Goal: Task Accomplishment & Management: Complete application form

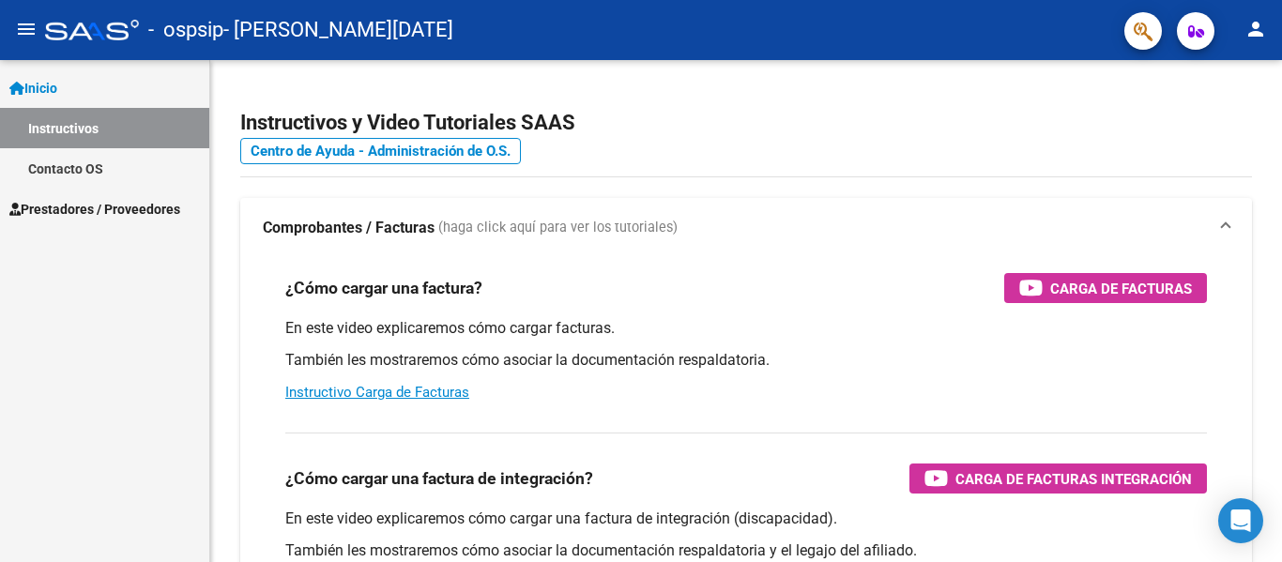
click at [23, 35] on mat-icon "menu" at bounding box center [26, 29] width 23 height 23
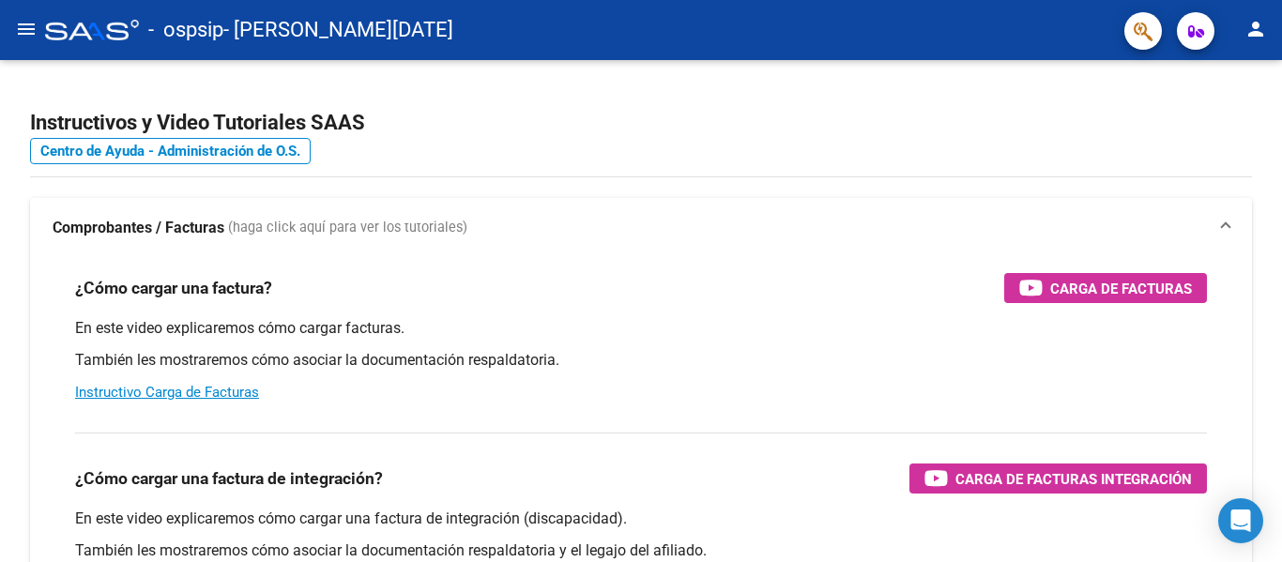
click at [18, 39] on mat-icon "menu" at bounding box center [26, 29] width 23 height 23
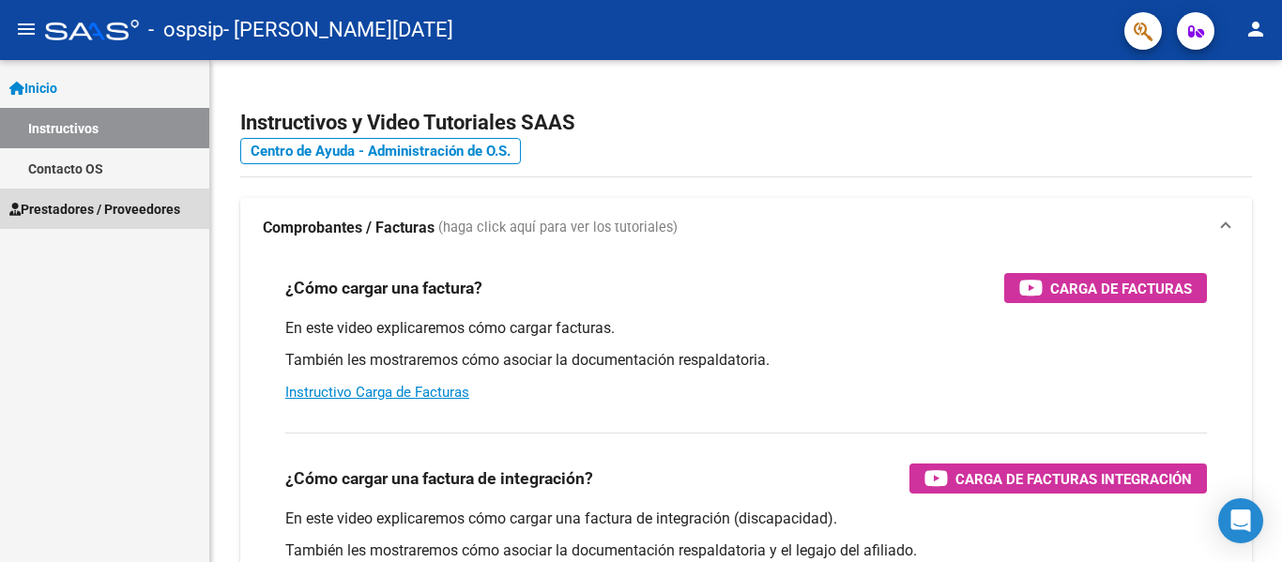
click at [114, 208] on span "Prestadores / Proveedores" at bounding box center [94, 209] width 171 height 21
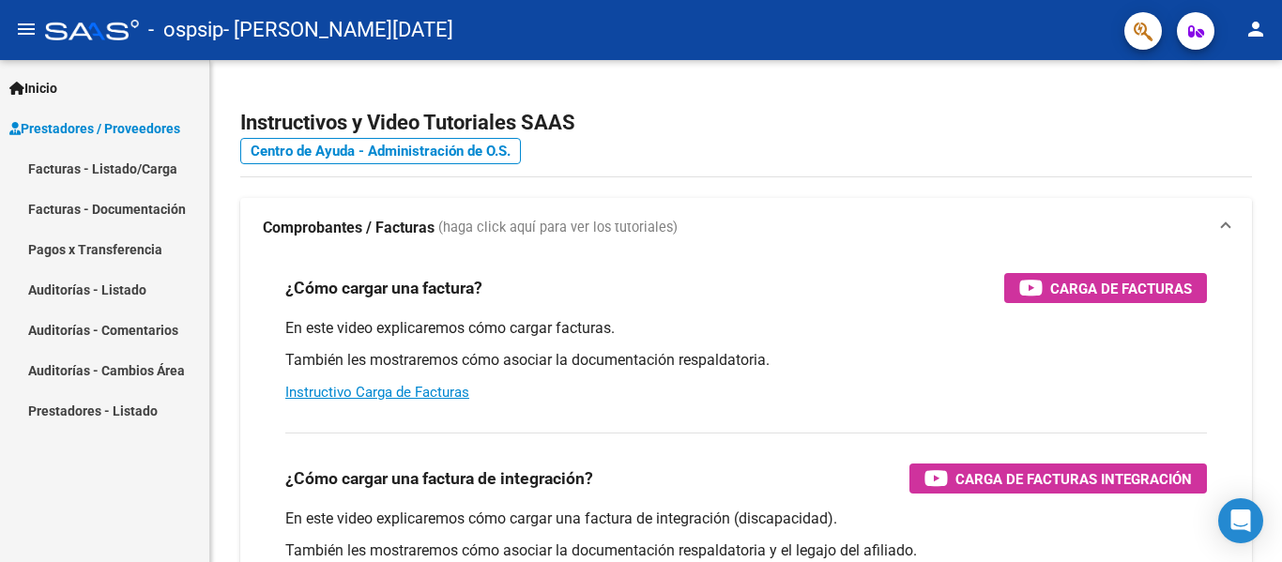
click at [68, 170] on link "Facturas - Listado/Carga" at bounding box center [104, 168] width 209 height 40
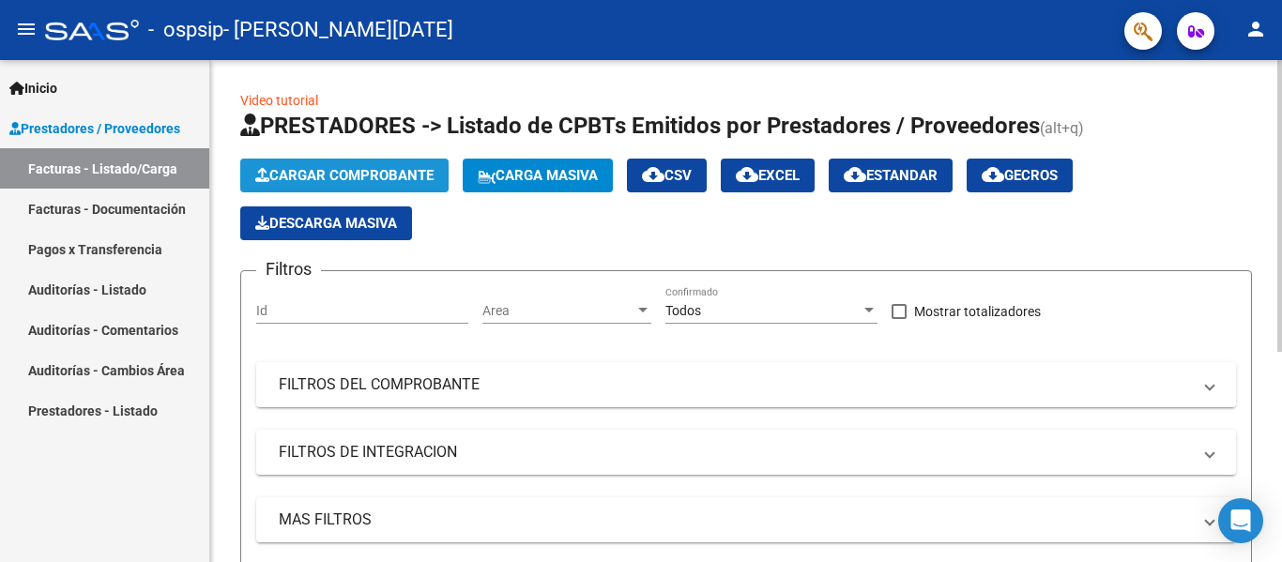
click at [354, 172] on span "Cargar Comprobante" at bounding box center [344, 175] width 178 height 17
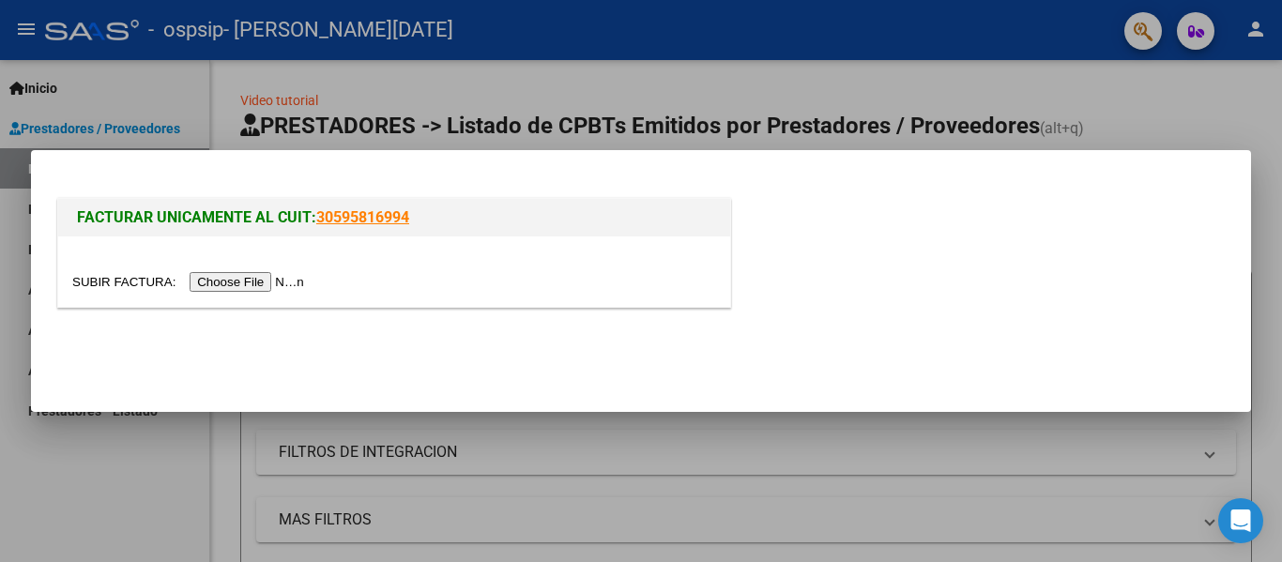
click at [266, 278] on input "file" at bounding box center [190, 282] width 237 height 20
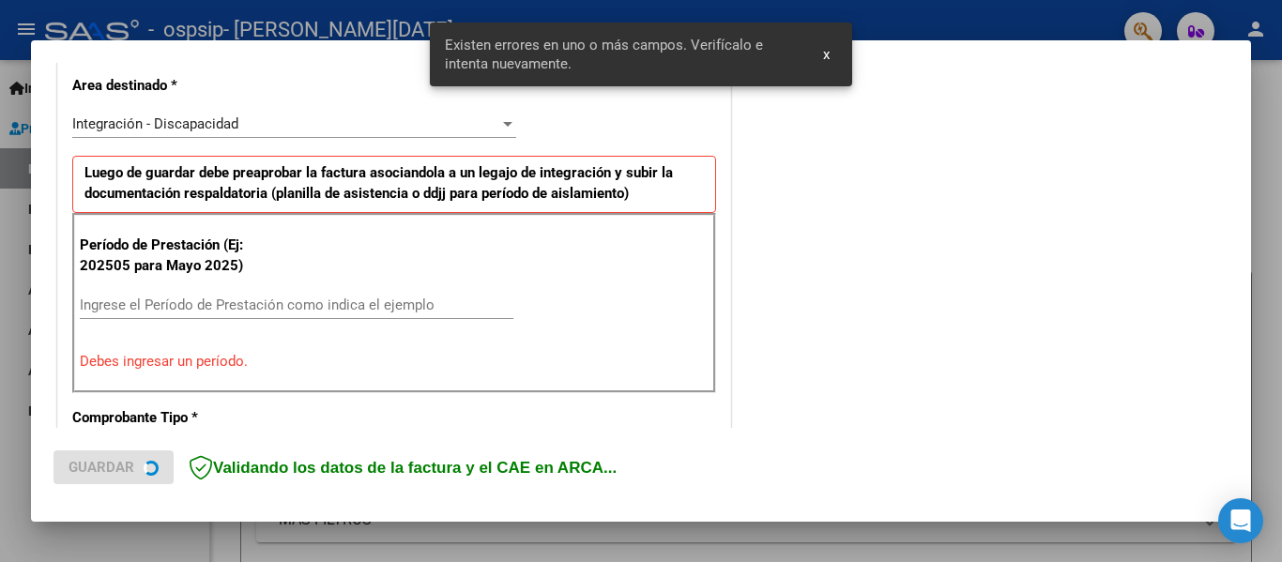
scroll to position [435, 0]
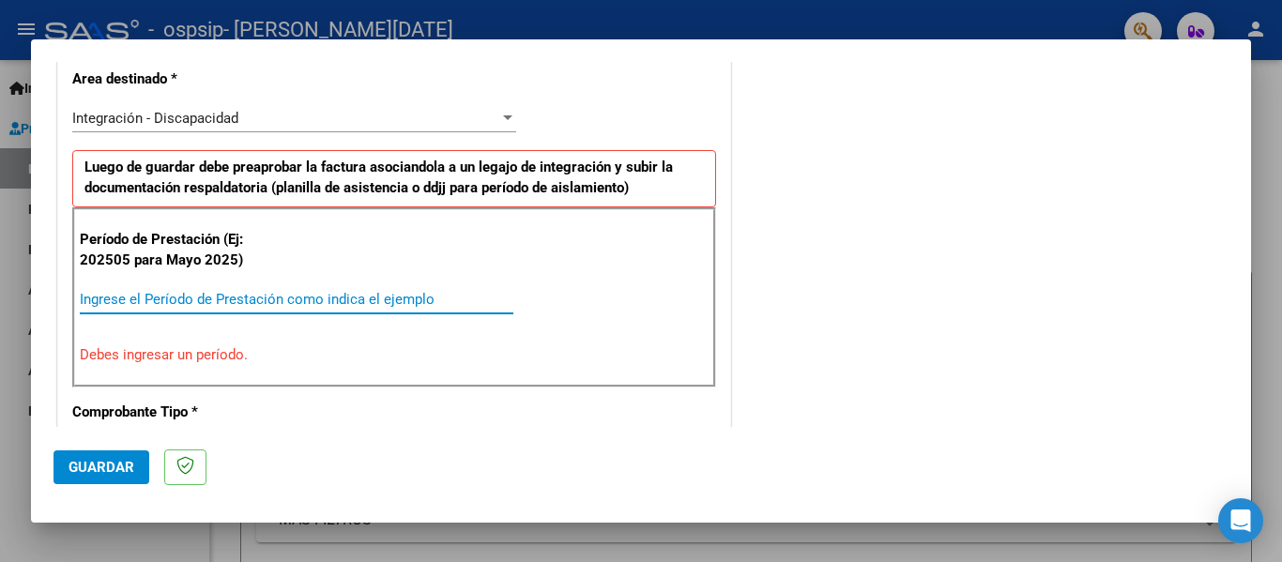
click at [213, 301] on input "Ingrese el Período de Prestación como indica el ejemplo" at bounding box center [297, 299] width 434 height 17
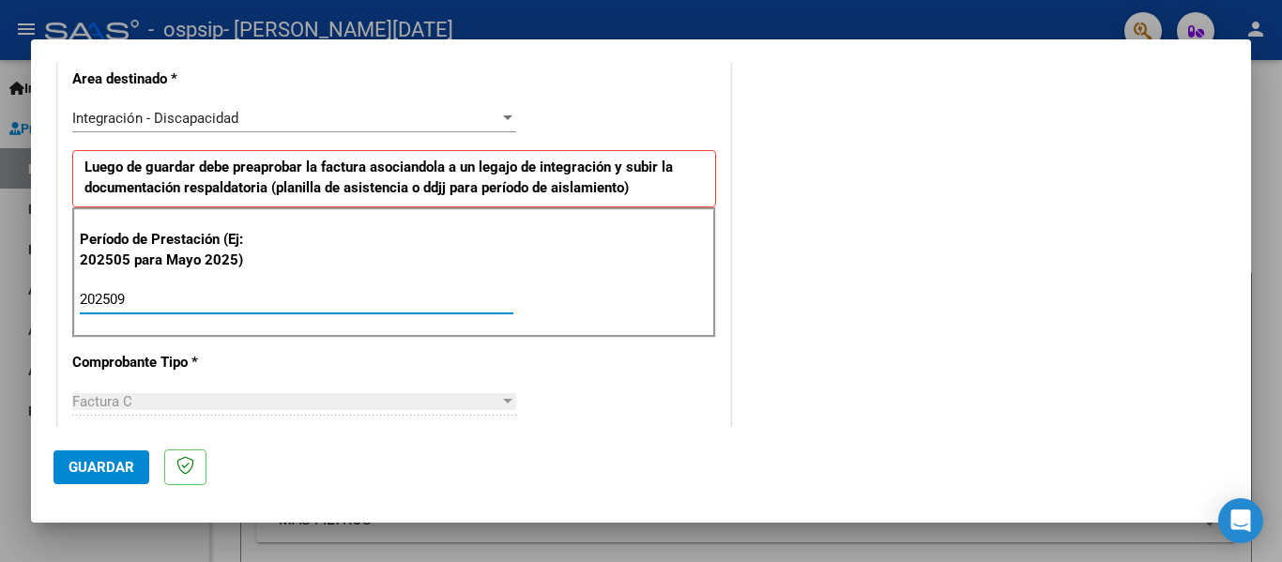
type input "202509"
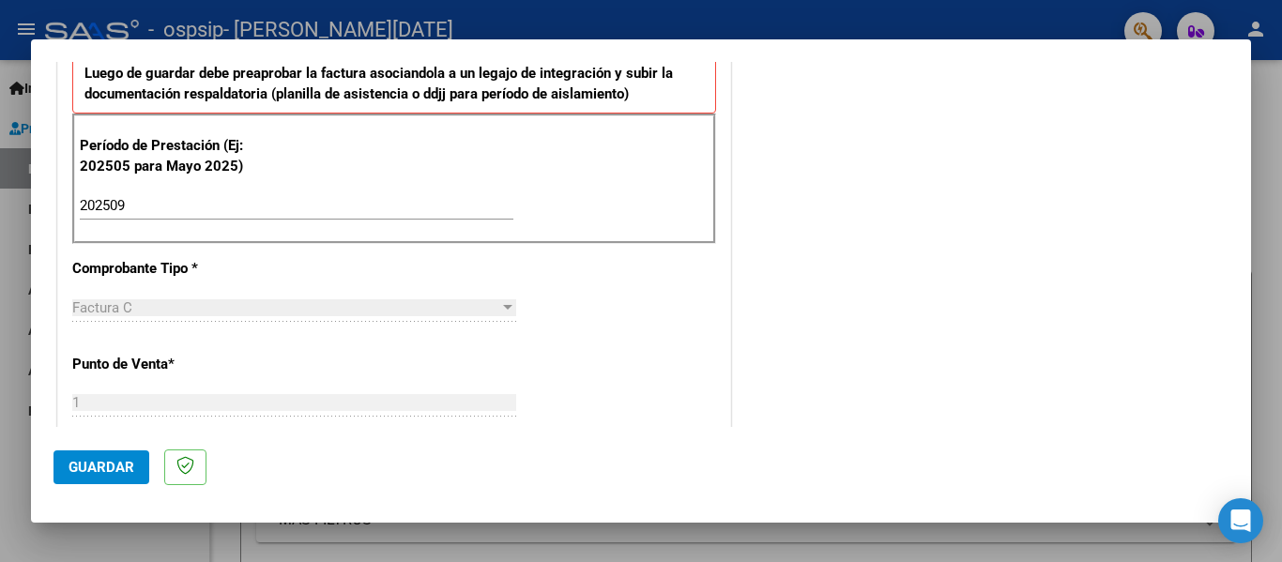
click at [182, 312] on div "Factura C" at bounding box center [285, 307] width 427 height 17
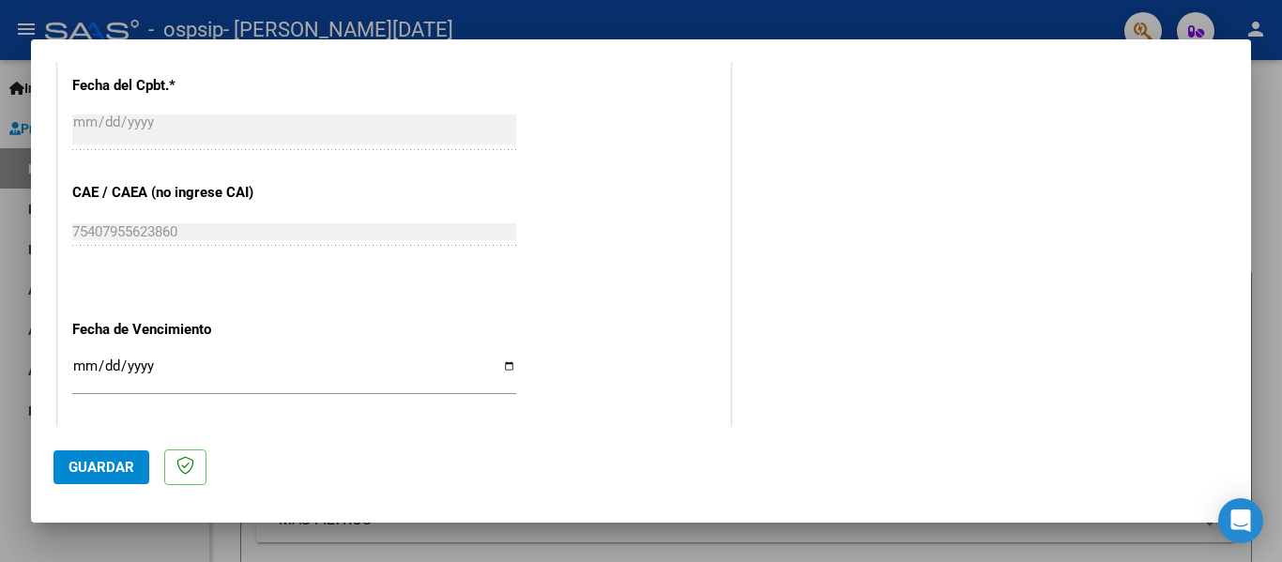
scroll to position [1186, 0]
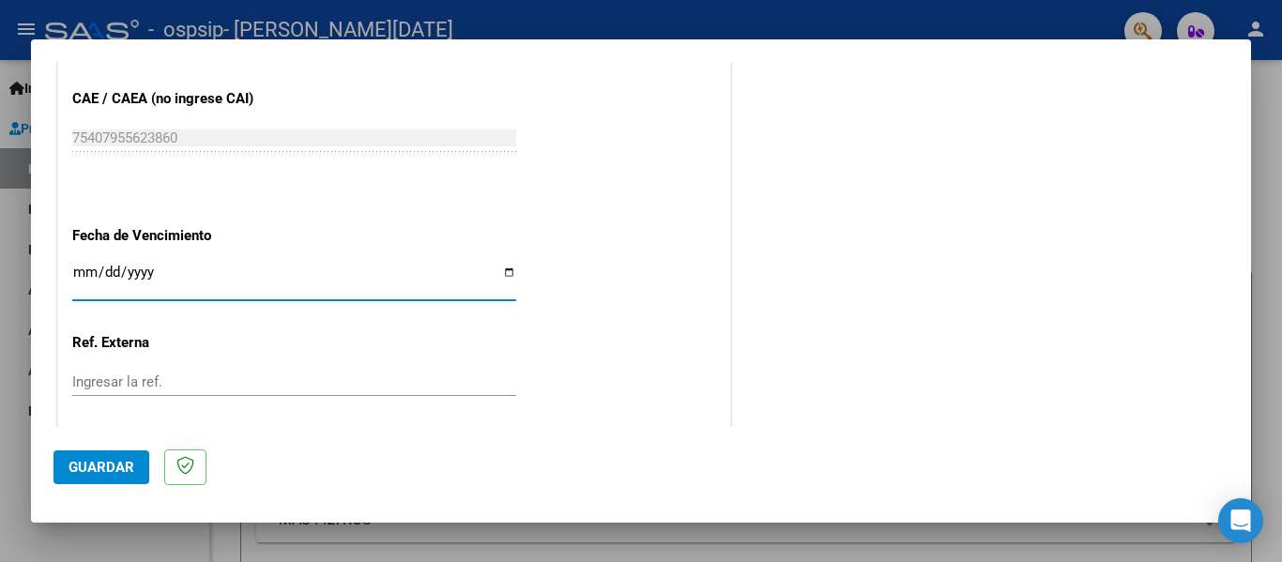
click at [143, 283] on input "Ingresar la fecha" at bounding box center [294, 280] width 444 height 30
click at [507, 274] on input "Ingresar la fecha" at bounding box center [294, 280] width 444 height 30
click at [508, 267] on input "Ingresar la fecha" at bounding box center [294, 280] width 444 height 30
type input "[DATE]"
click at [145, 391] on div "Ingresar la ref." at bounding box center [294, 382] width 444 height 28
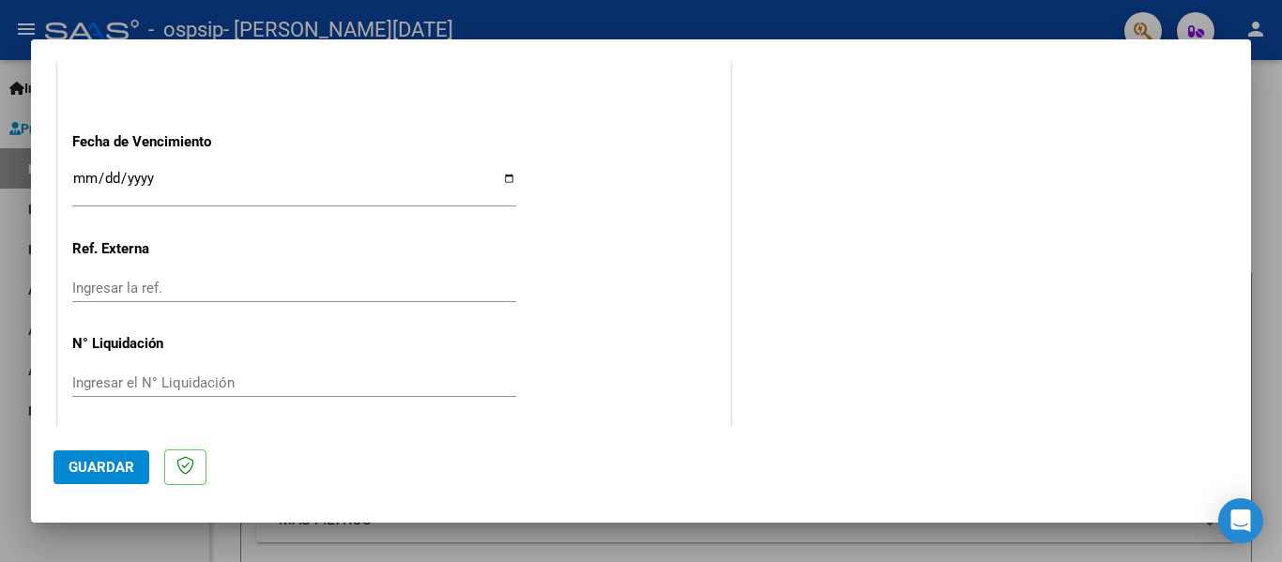
scroll to position [1287, 0]
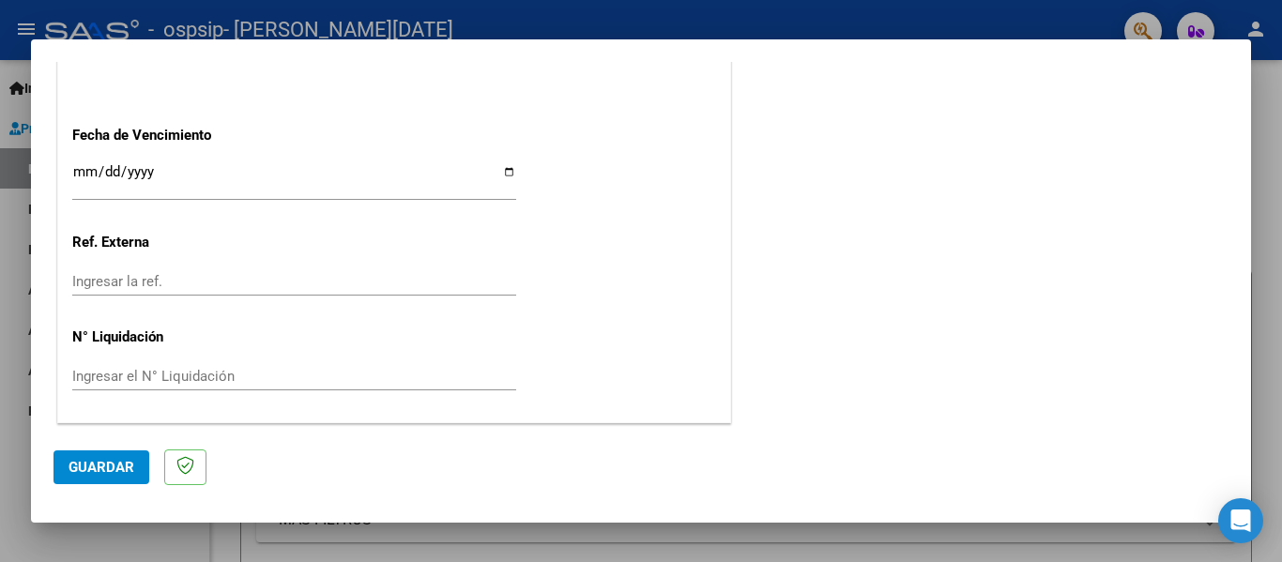
click at [238, 380] on input "Ingresar el N° Liquidación" at bounding box center [294, 376] width 444 height 17
click at [87, 459] on span "Guardar" at bounding box center [102, 467] width 66 height 17
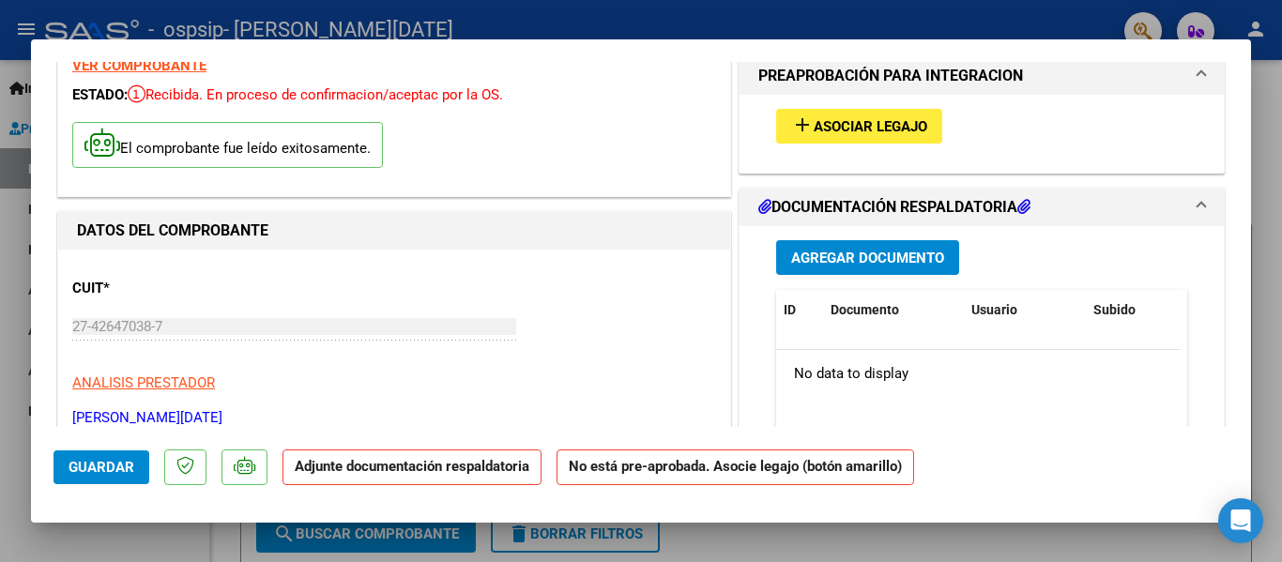
scroll to position [0, 0]
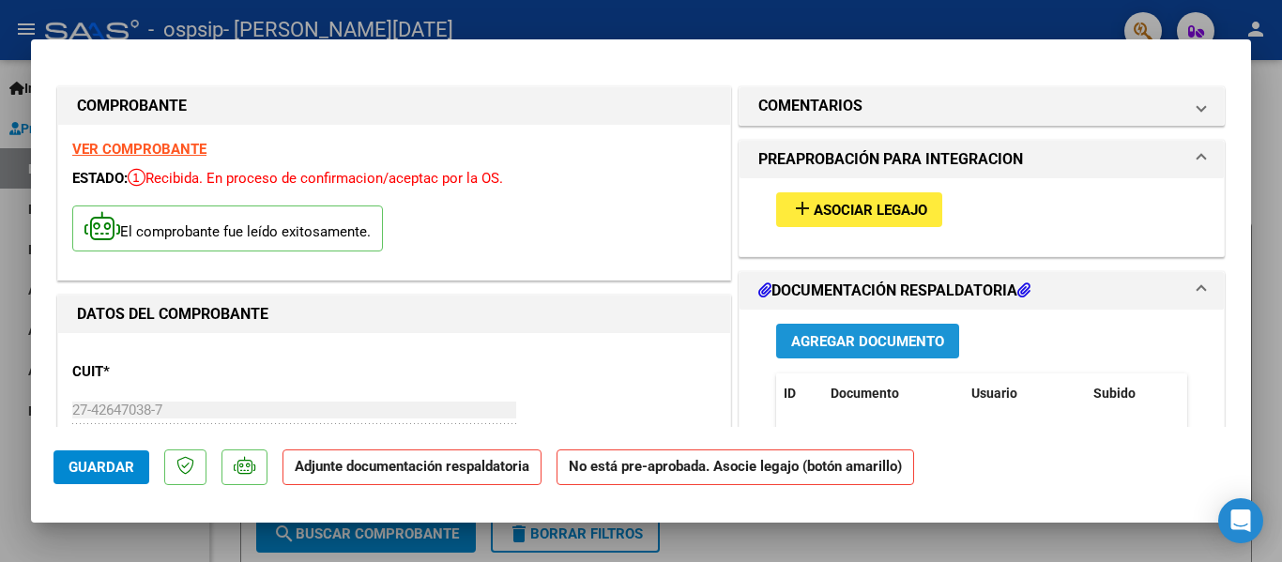
click at [844, 343] on span "Agregar Documento" at bounding box center [867, 341] width 153 height 17
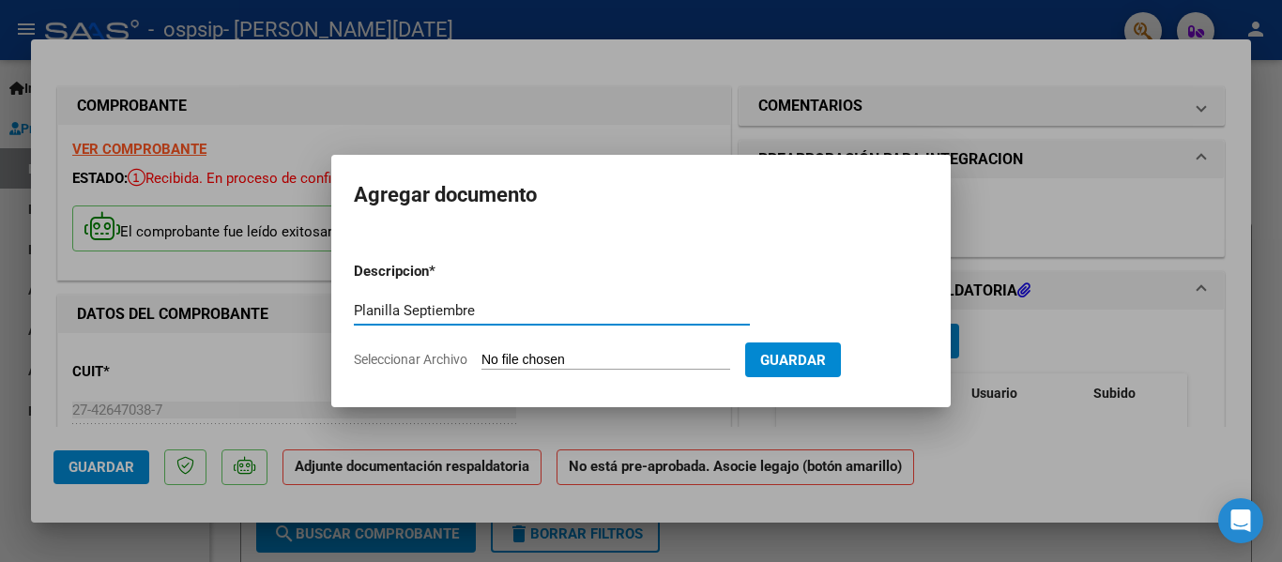
type input "Planilla Septiembre"
click at [626, 352] on input "Seleccionar Archivo" at bounding box center [605, 361] width 249 height 18
type input "C:\fakepath\Planilla Septiembre - [PERSON_NAME].pdf"
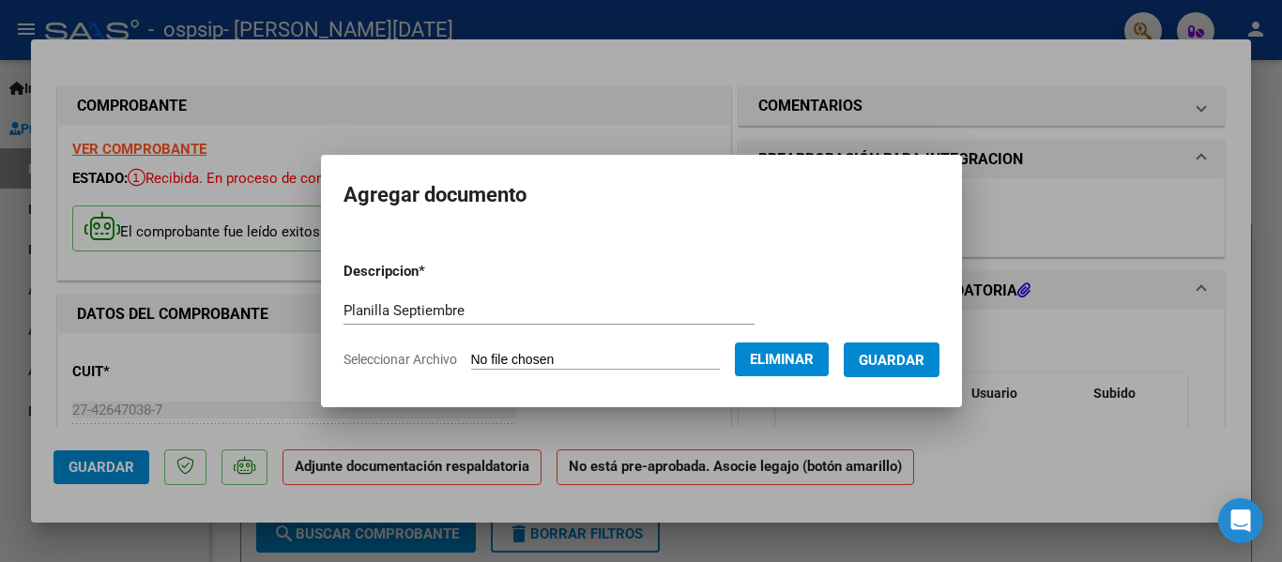
click at [907, 364] on span "Guardar" at bounding box center [892, 360] width 66 height 17
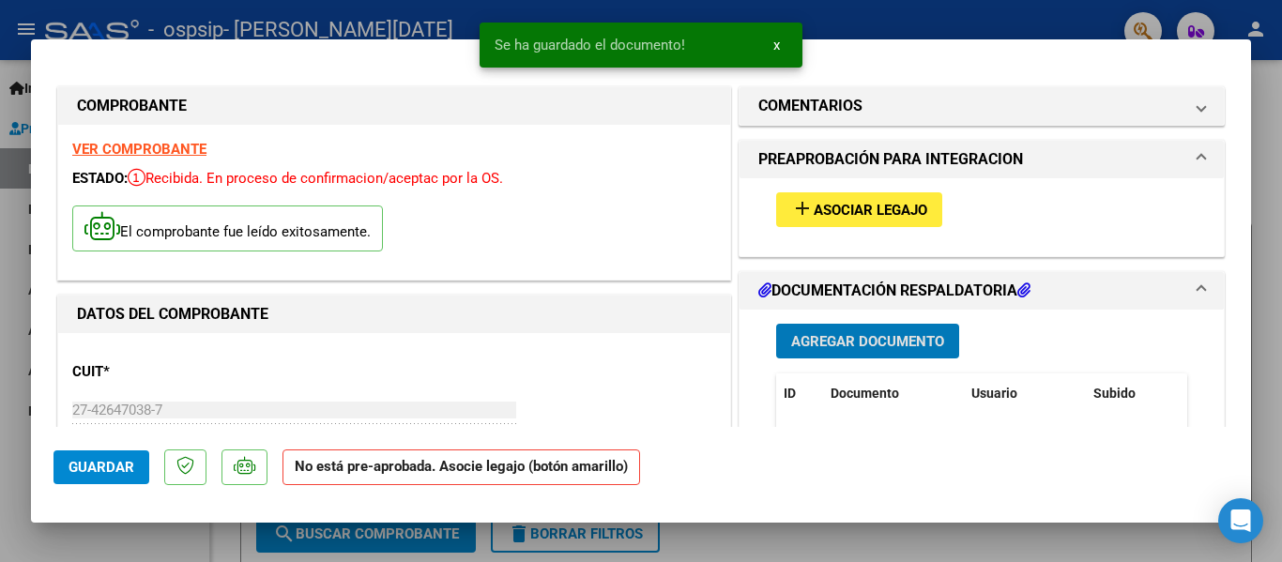
click at [827, 222] on button "add Asociar Legajo" at bounding box center [859, 209] width 166 height 35
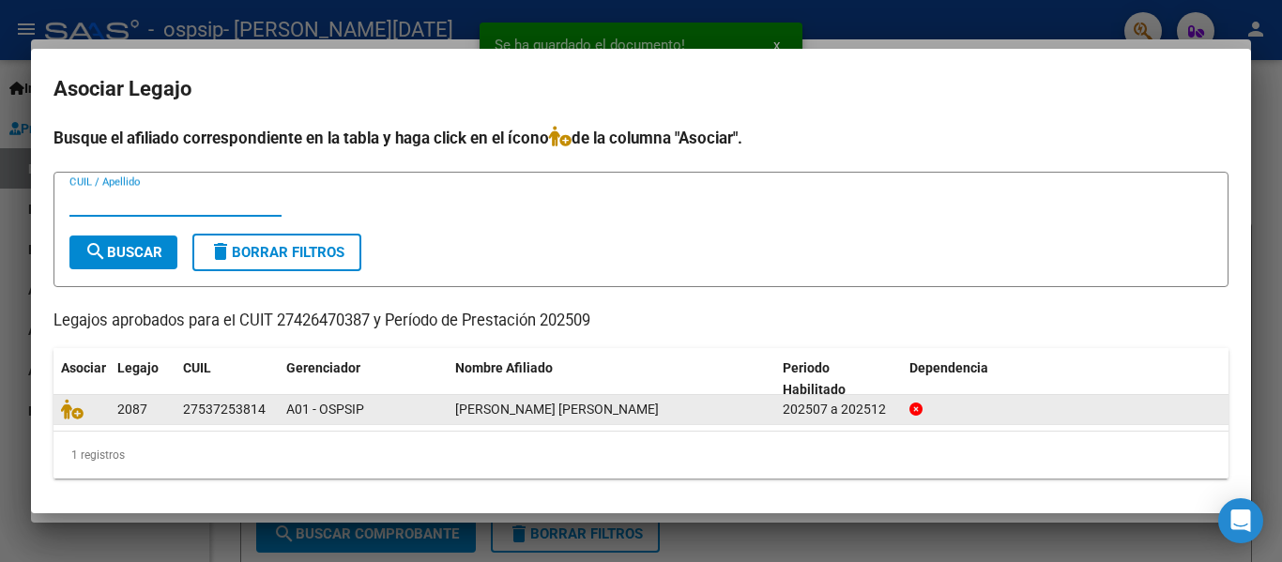
click at [185, 417] on div "27537253814" at bounding box center [224, 410] width 83 height 22
click at [158, 404] on div "2087" at bounding box center [142, 410] width 51 height 22
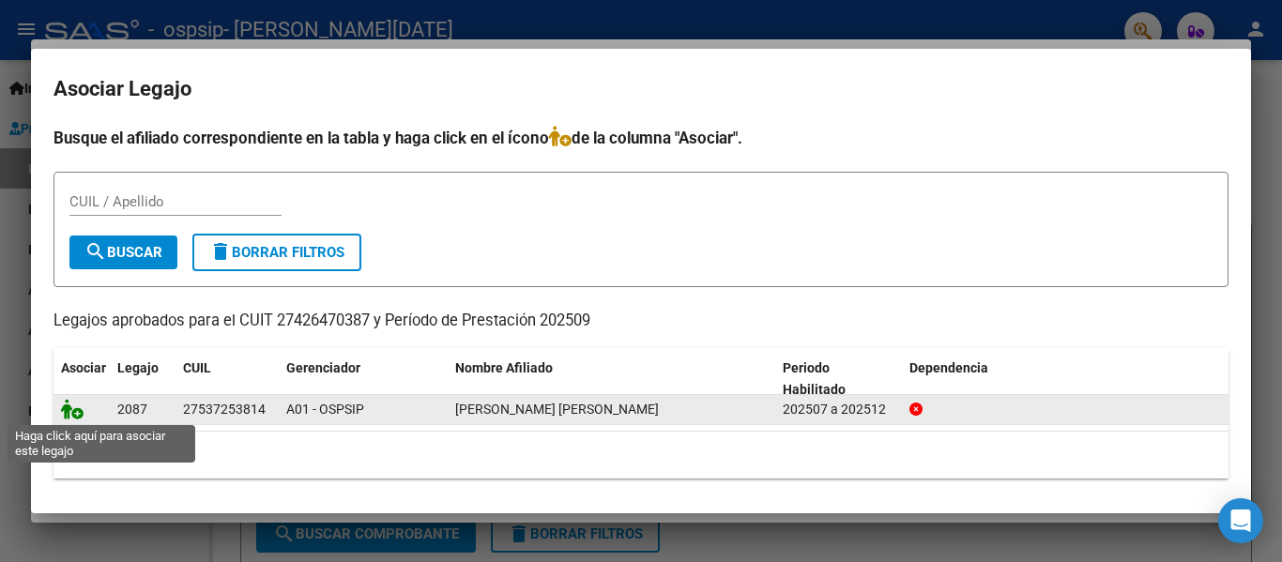
click at [83, 414] on icon at bounding box center [72, 409] width 23 height 21
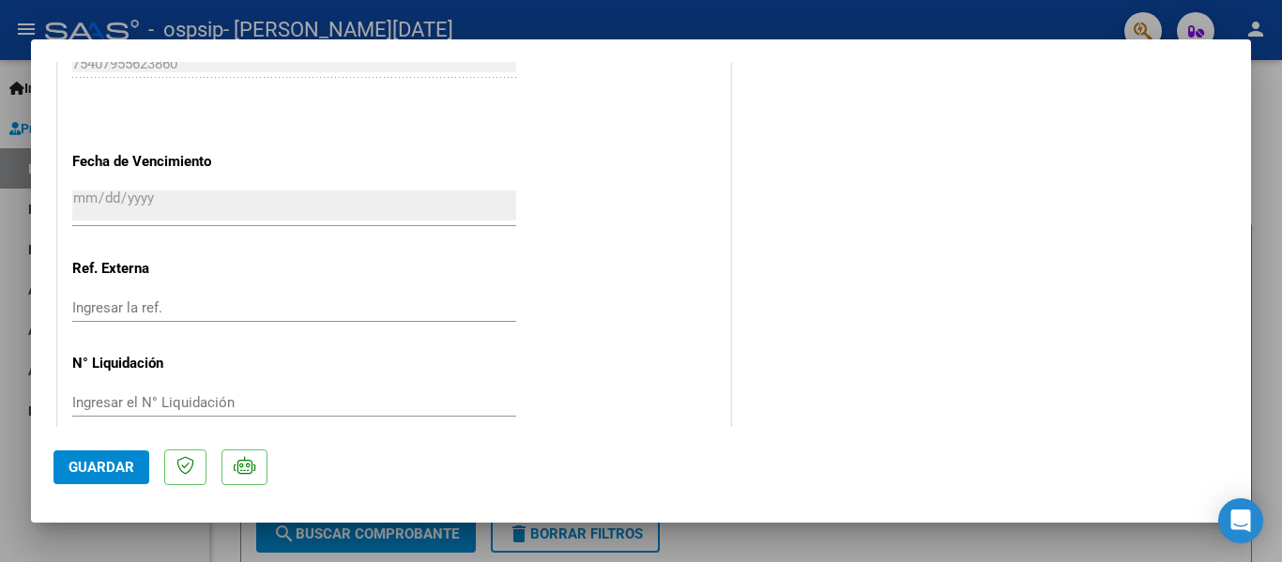
scroll to position [1315, 0]
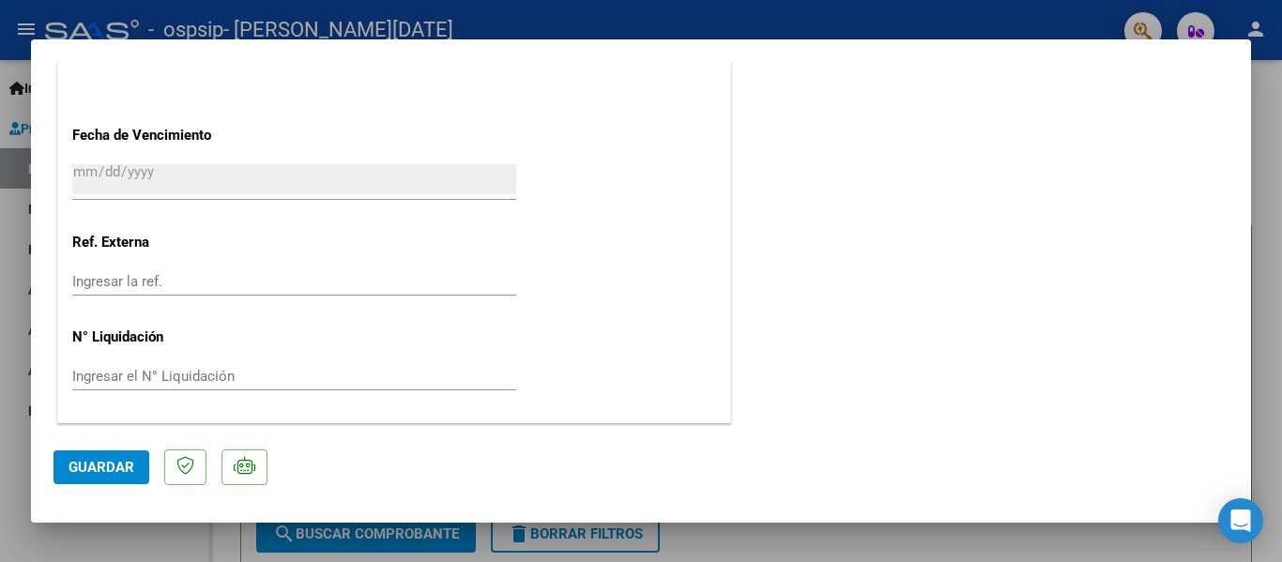
click at [89, 458] on button "Guardar" at bounding box center [101, 467] width 96 height 34
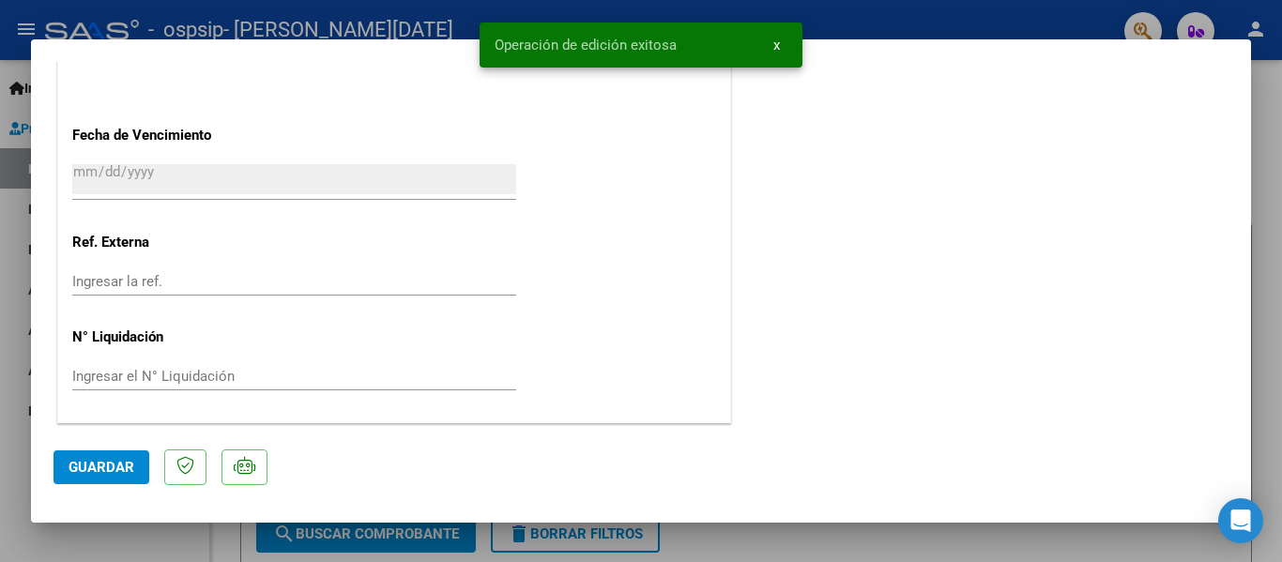
click at [773, 38] on span "x" at bounding box center [776, 45] width 7 height 17
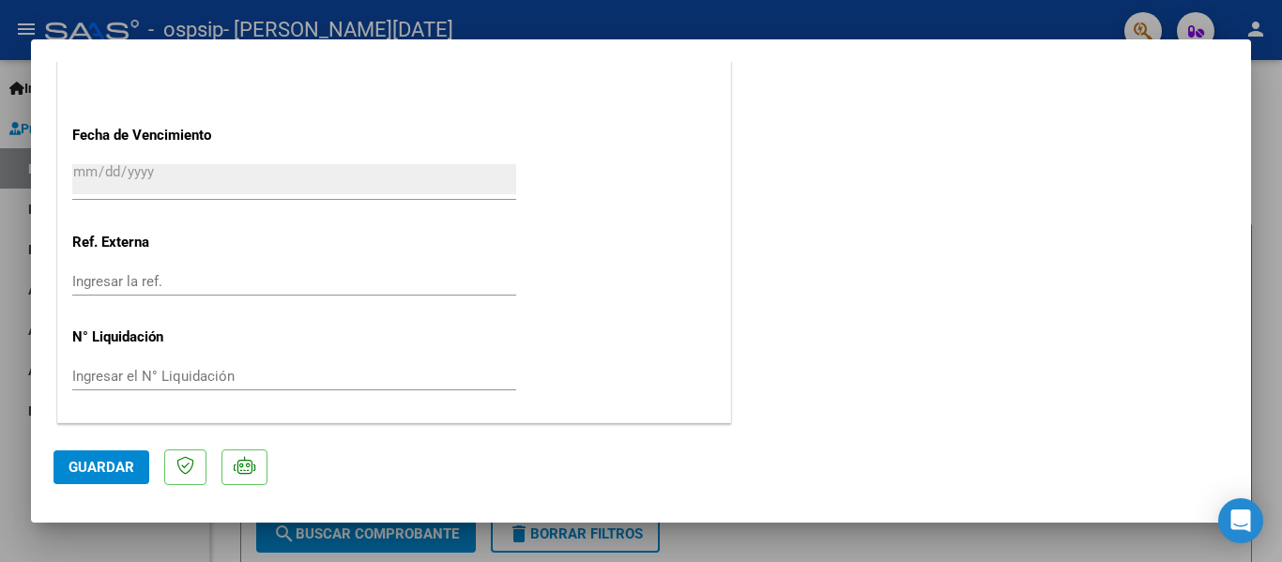
click at [1281, 175] on div at bounding box center [641, 281] width 1282 height 562
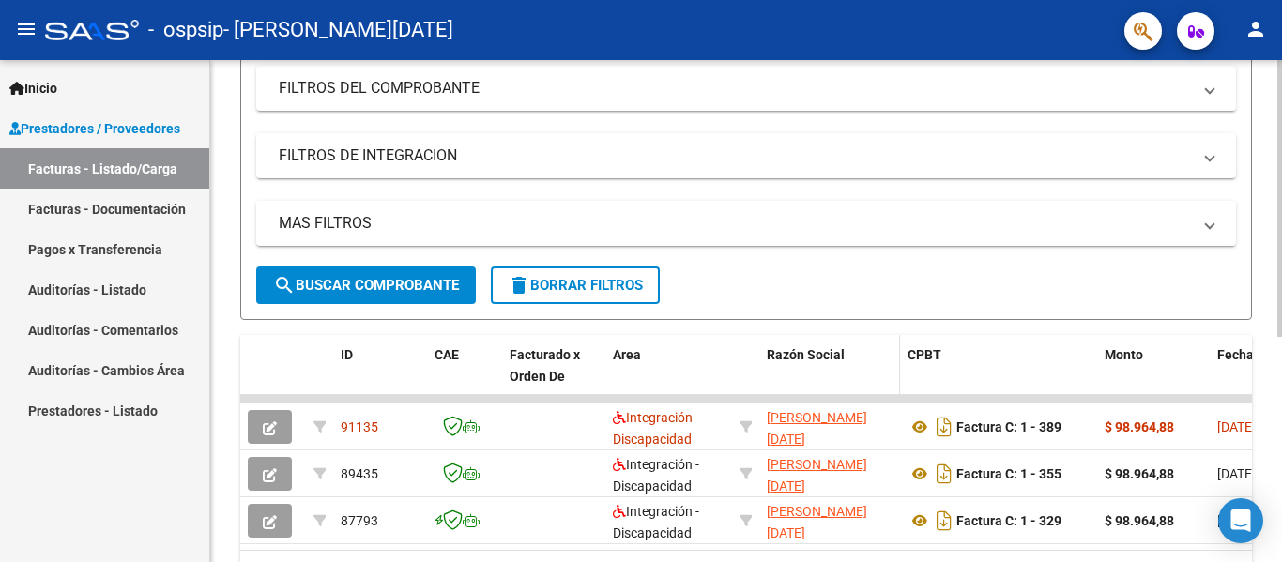
scroll to position [407, 0]
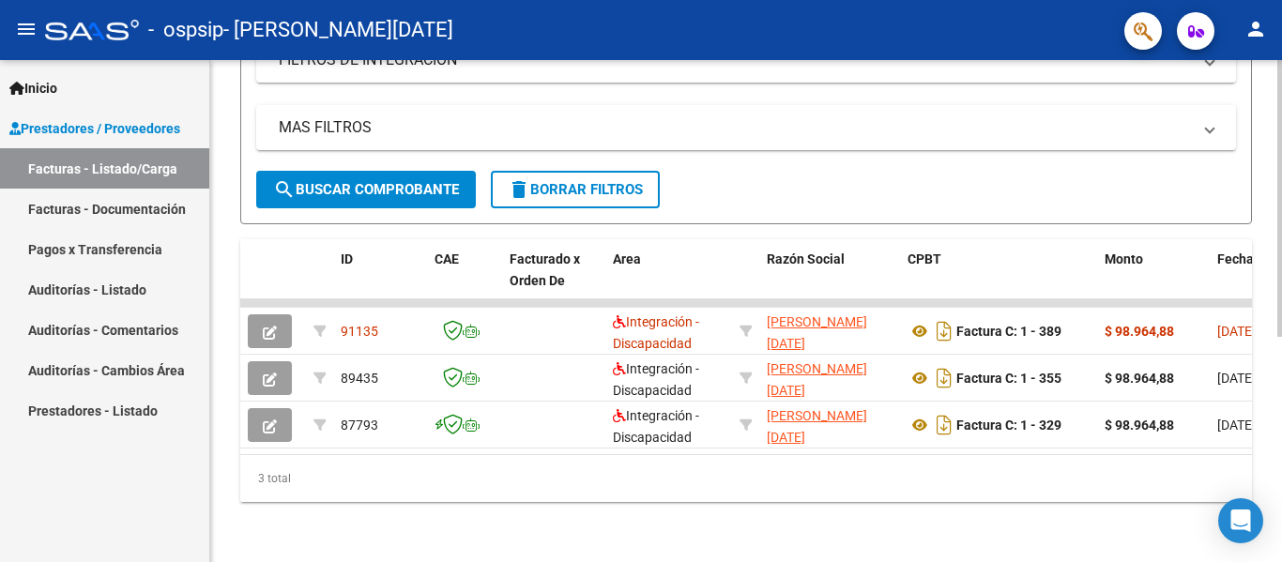
drag, startPoint x: 480, startPoint y: 437, endPoint x: 577, endPoint y: 444, distance: 96.9
click at [577, 444] on datatable-body "91135 Integración - Discapacidad [PERSON_NAME][DATE] 27426470387 Factura C: 1 -…" at bounding box center [746, 376] width 1012 height 155
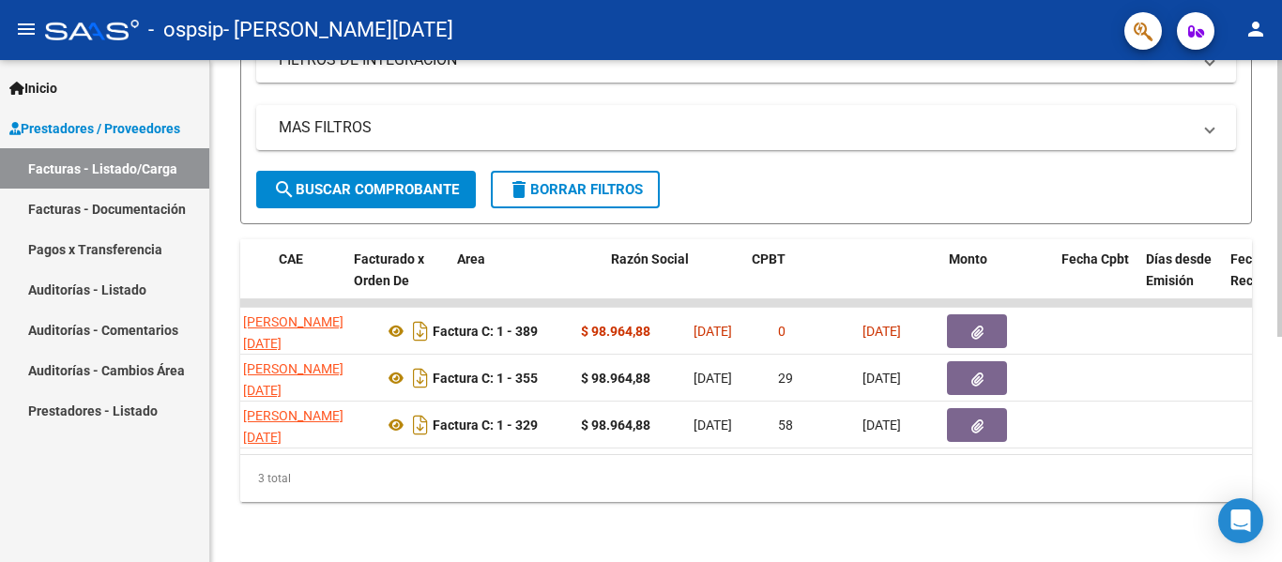
scroll to position [0, 0]
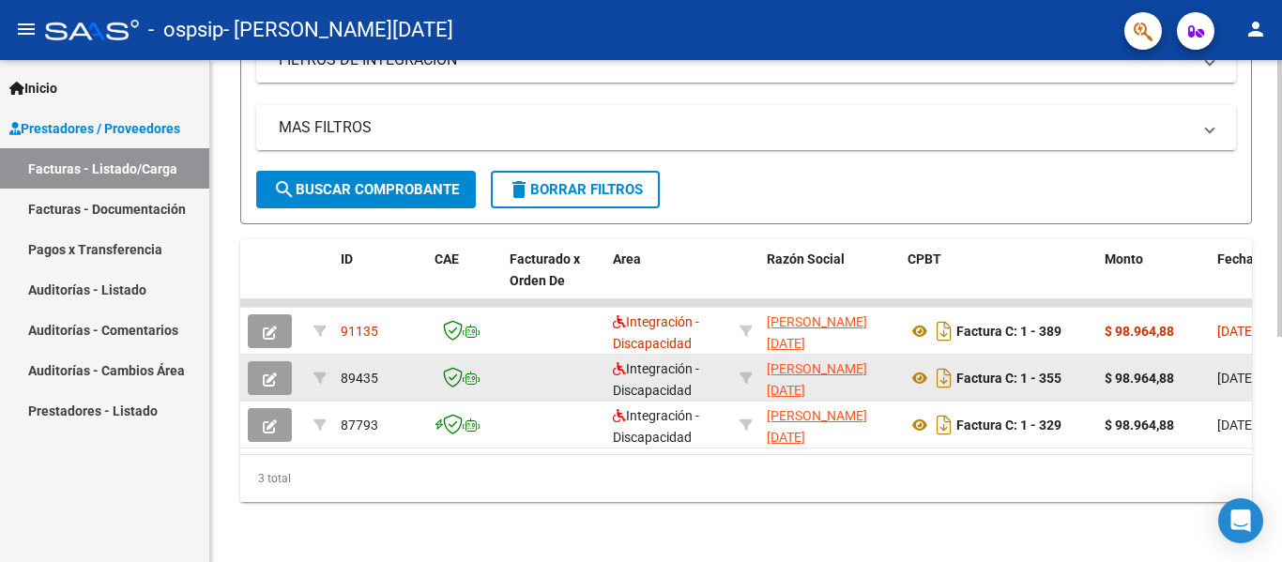
click at [260, 361] on button "button" at bounding box center [270, 378] width 44 height 34
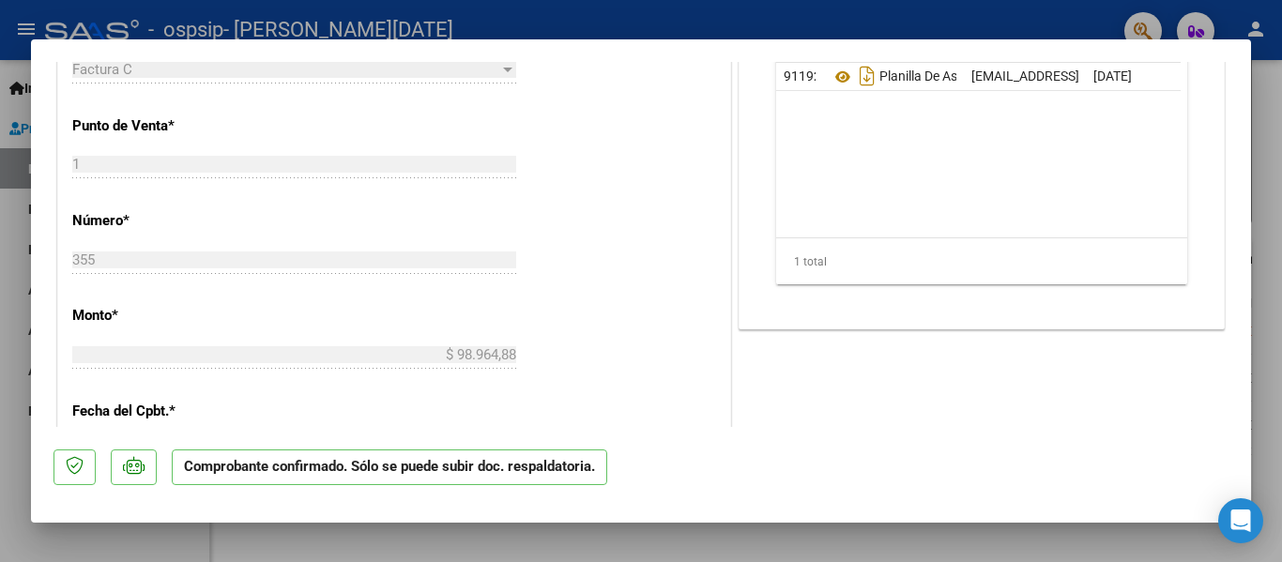
scroll to position [831, 0]
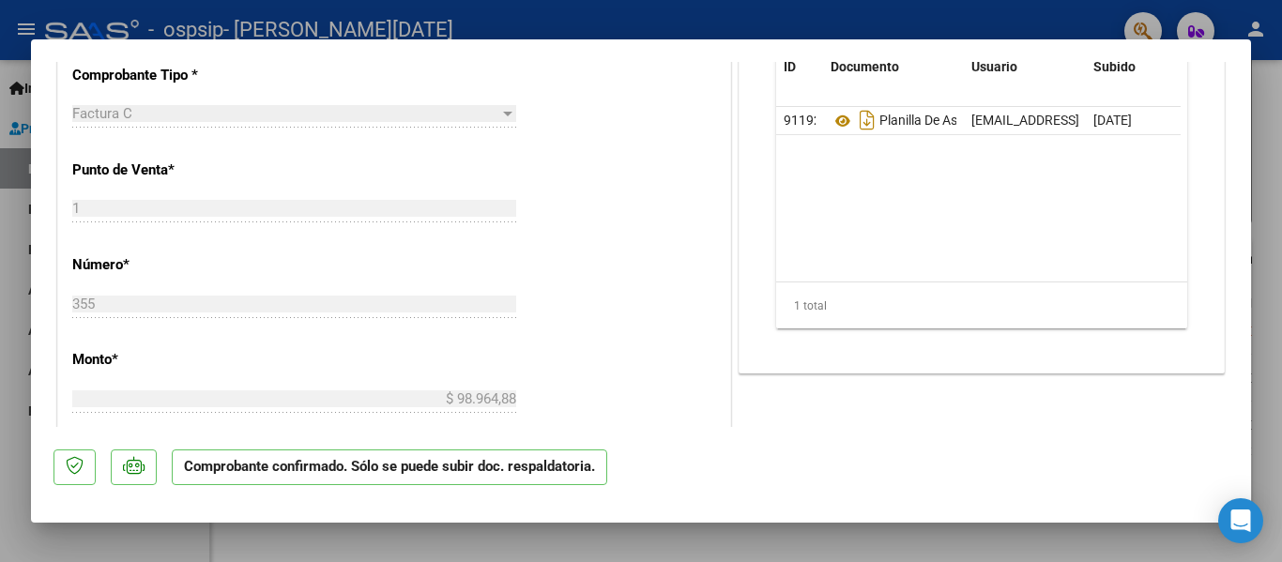
click at [1261, 334] on div at bounding box center [641, 281] width 1282 height 562
type input "$ 0,00"
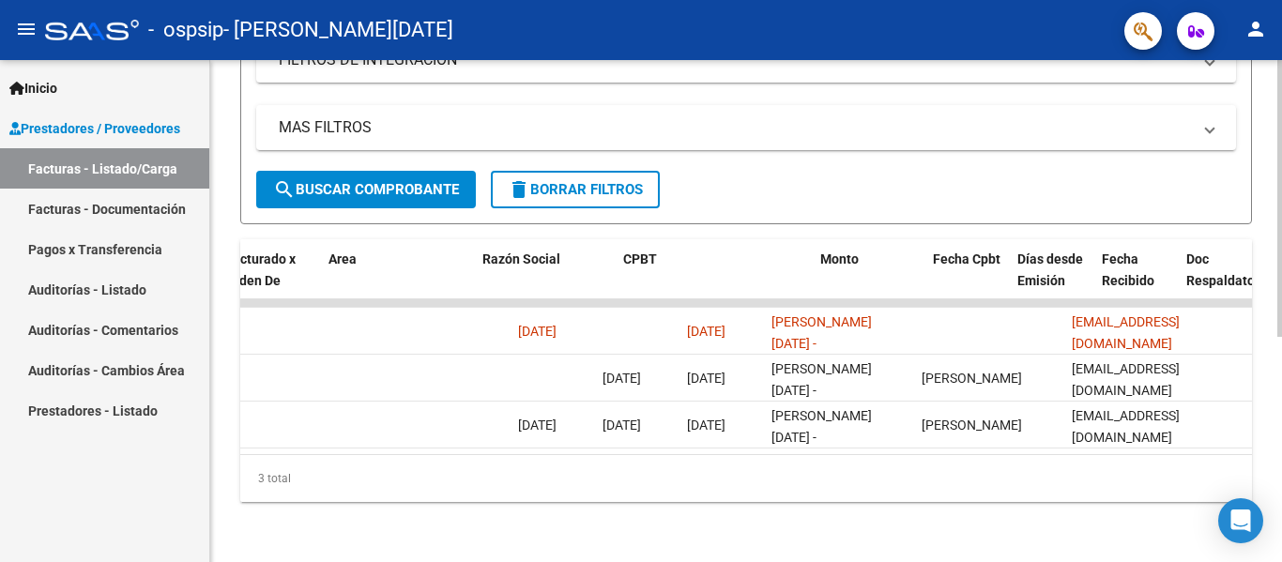
scroll to position [0, 0]
